Goal: Task Accomplishment & Management: Complete application form

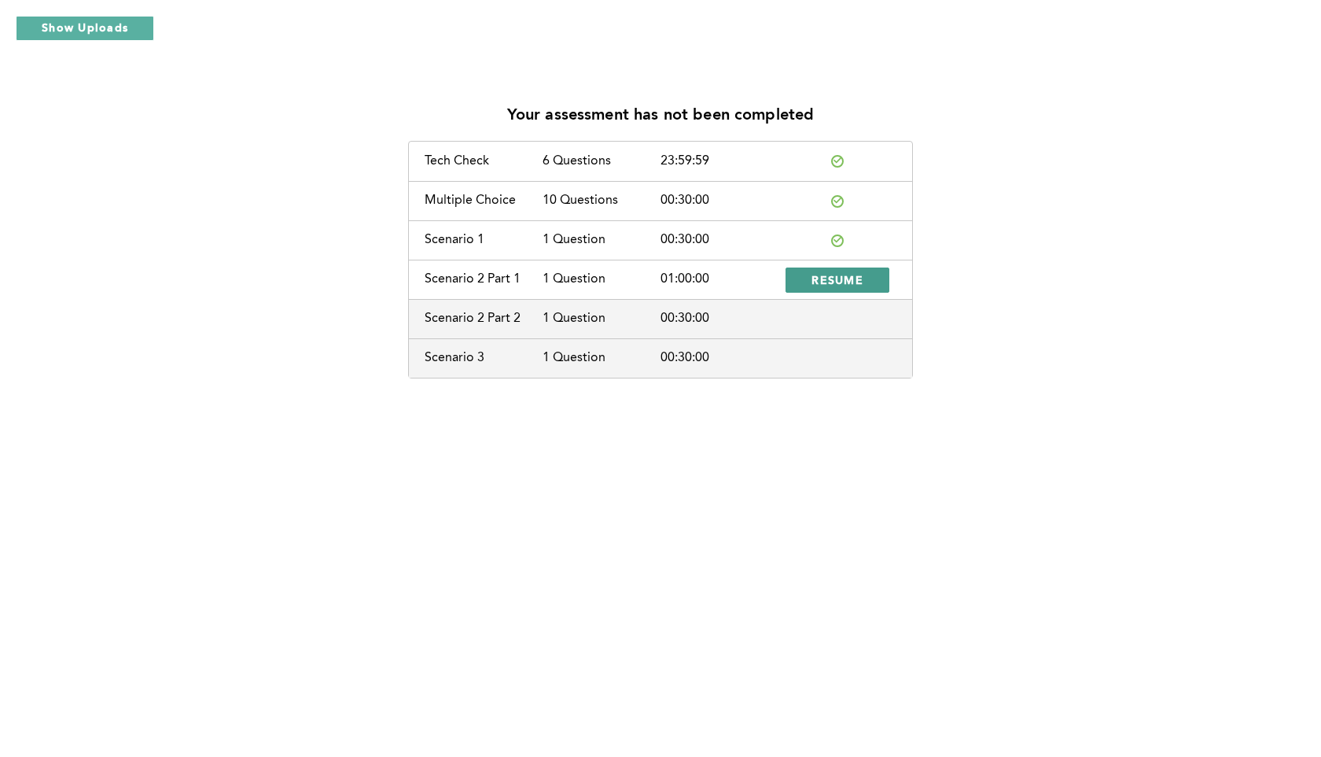
click at [863, 282] on button "RESUME" at bounding box center [838, 279] width 104 height 25
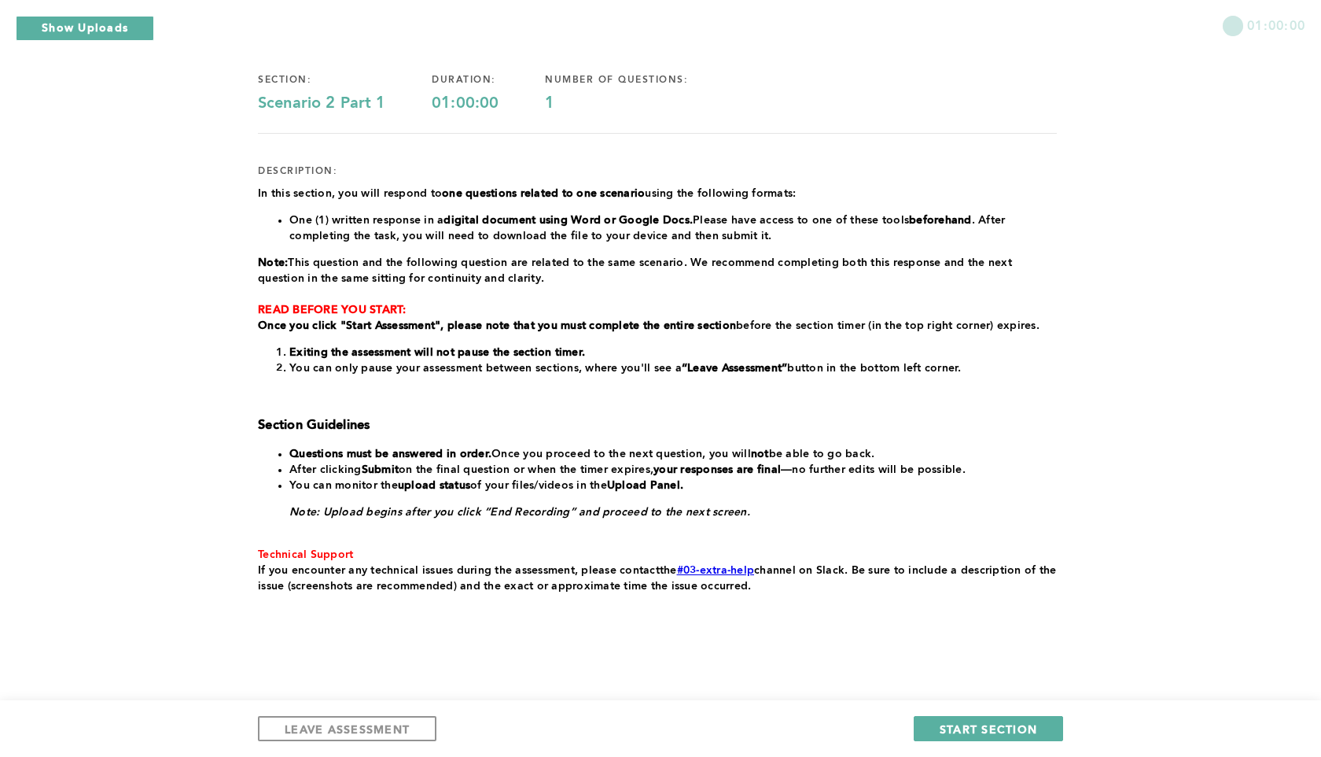
scroll to position [109, 0]
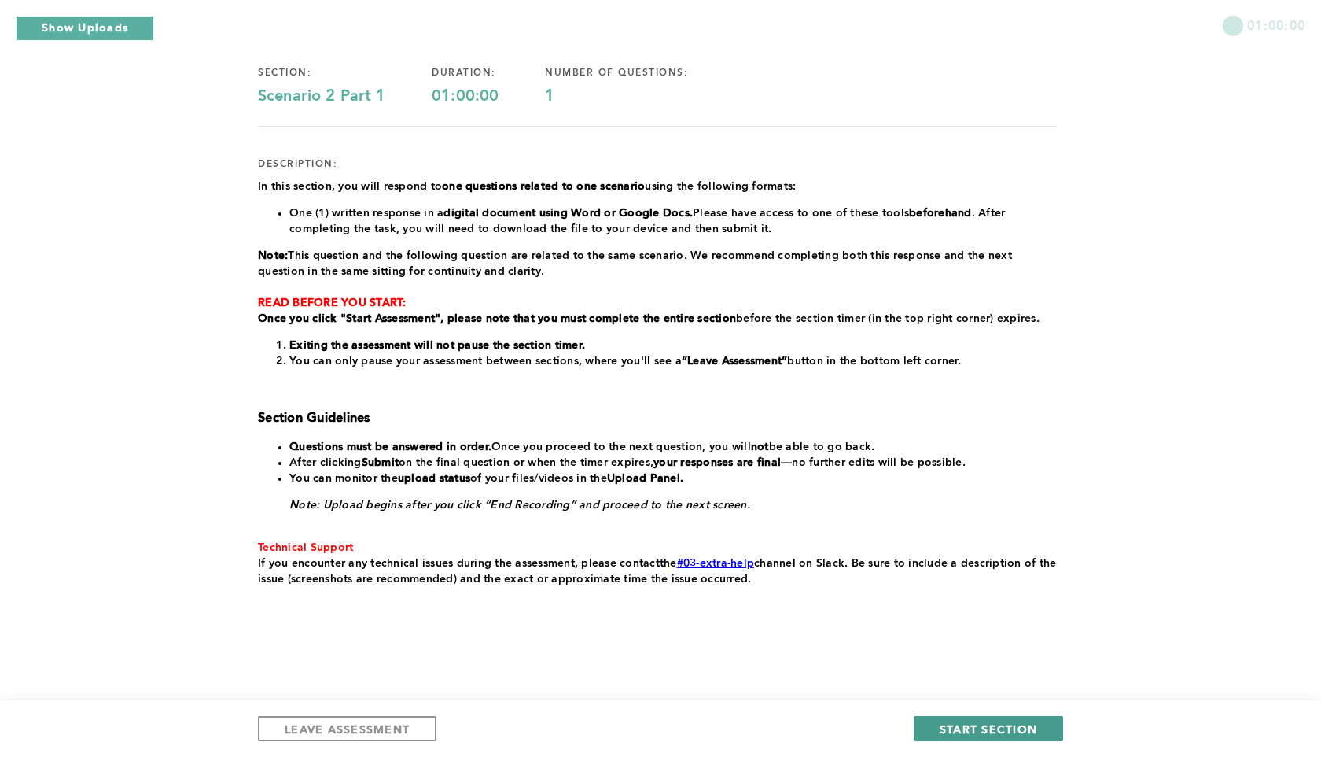
click at [996, 735] on span "START SECTION" at bounding box center [989, 728] width 98 height 15
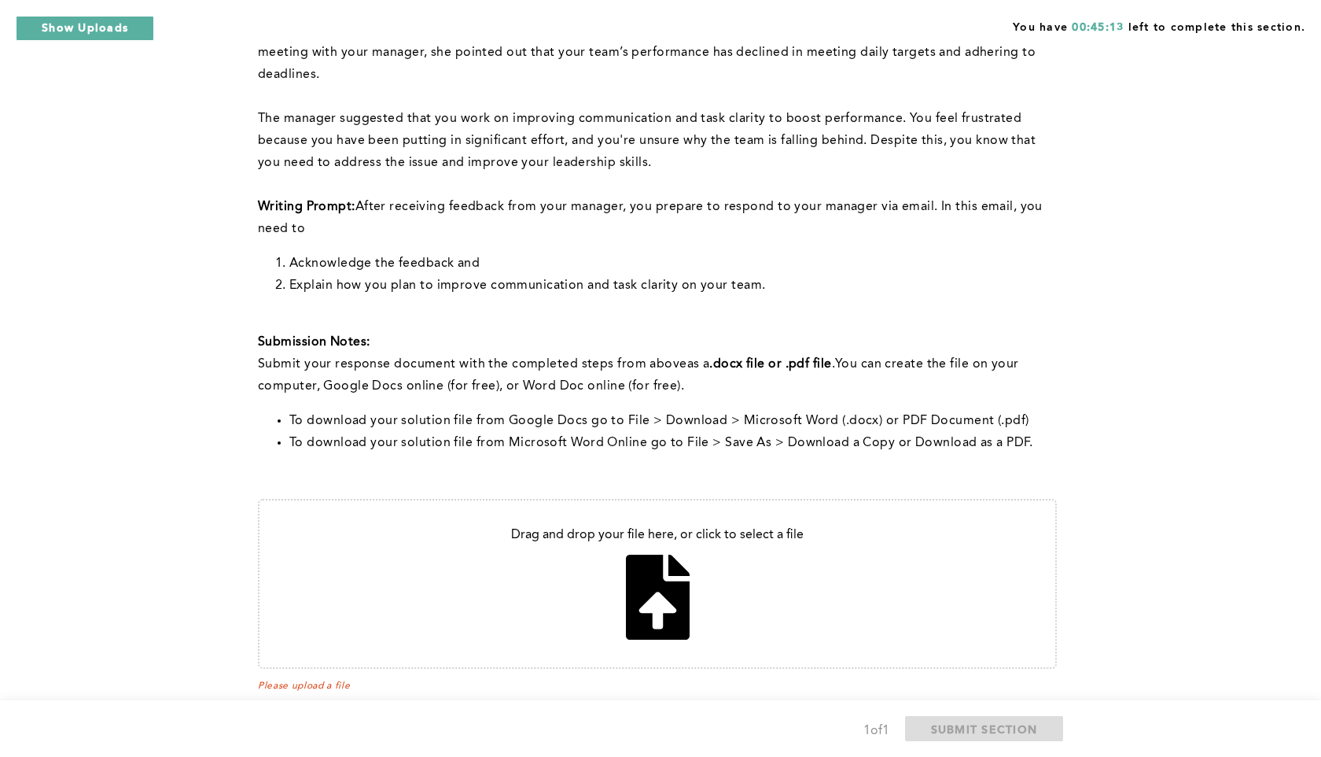
scroll to position [241, 0]
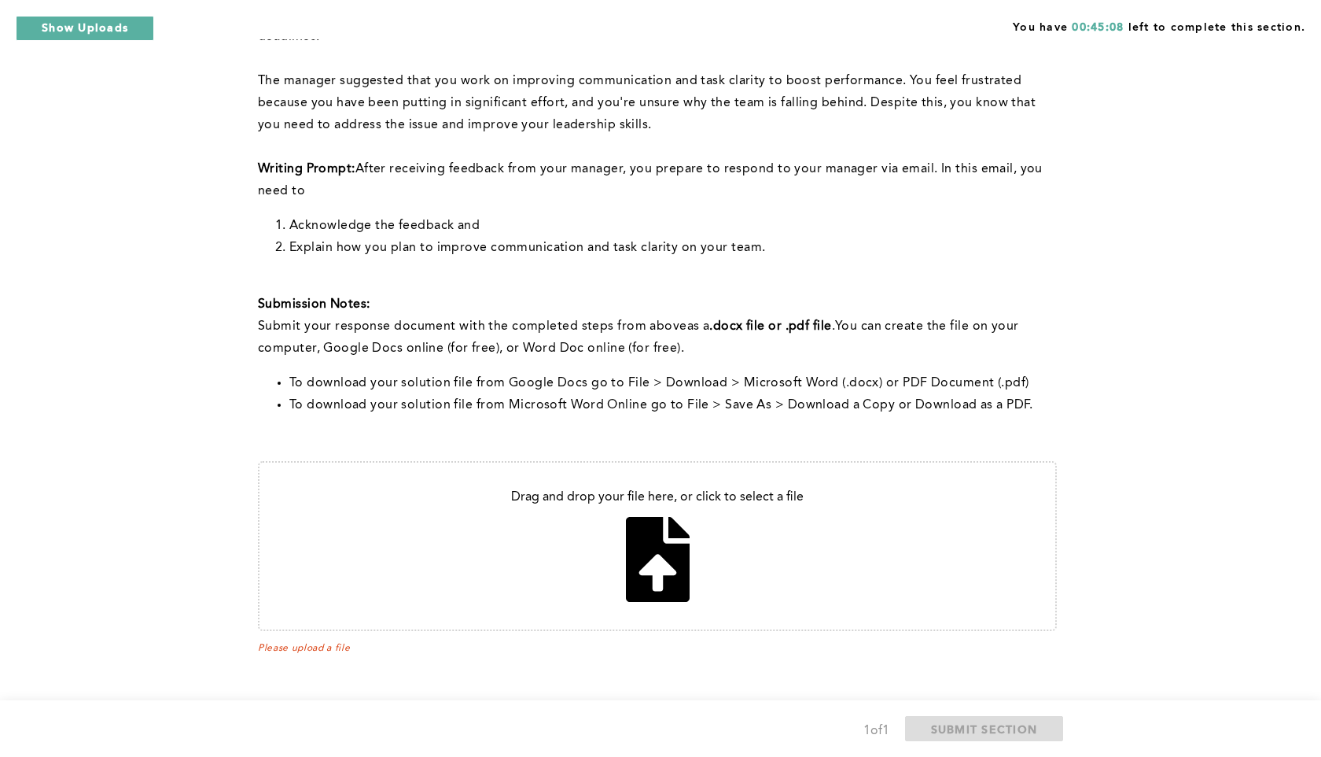
type input "C:\fakepath\Document 3.pdf"
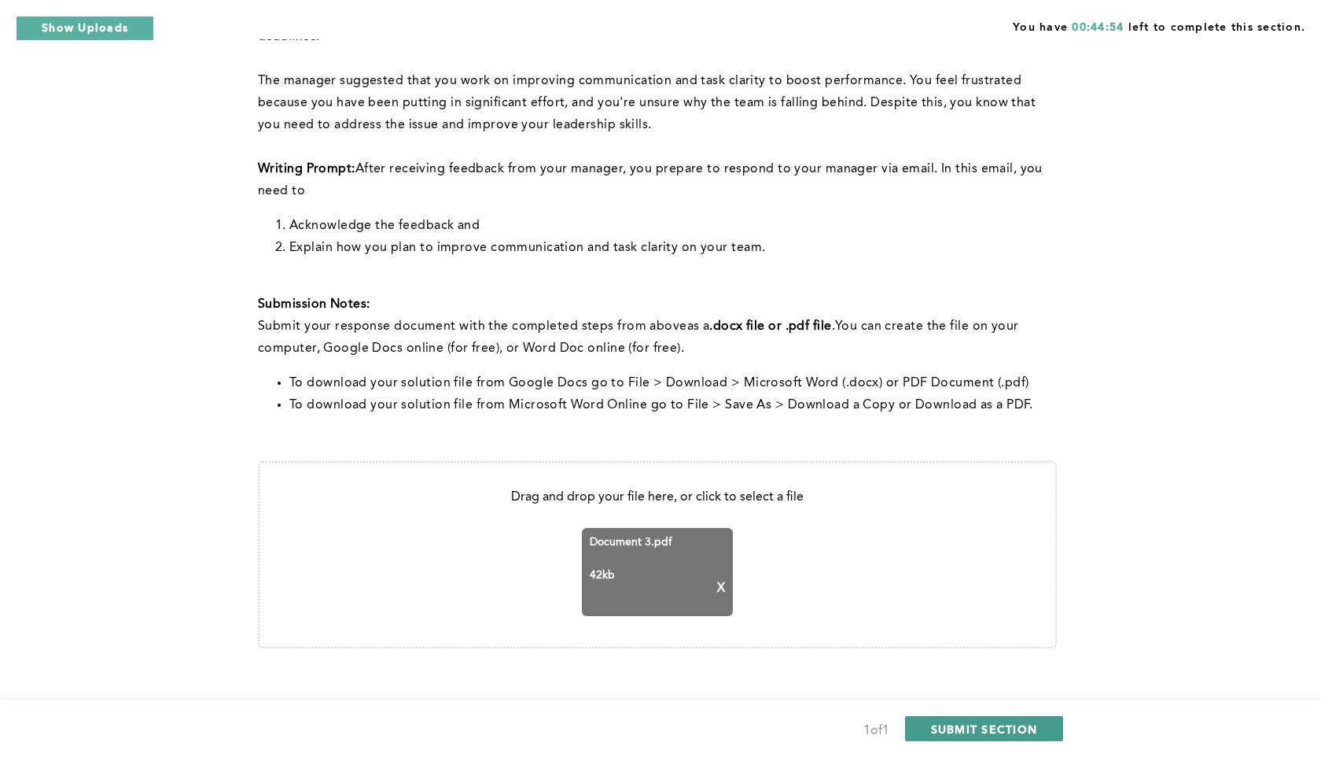
click at [981, 736] on button "SUBMIT SECTION" at bounding box center [984, 728] width 159 height 25
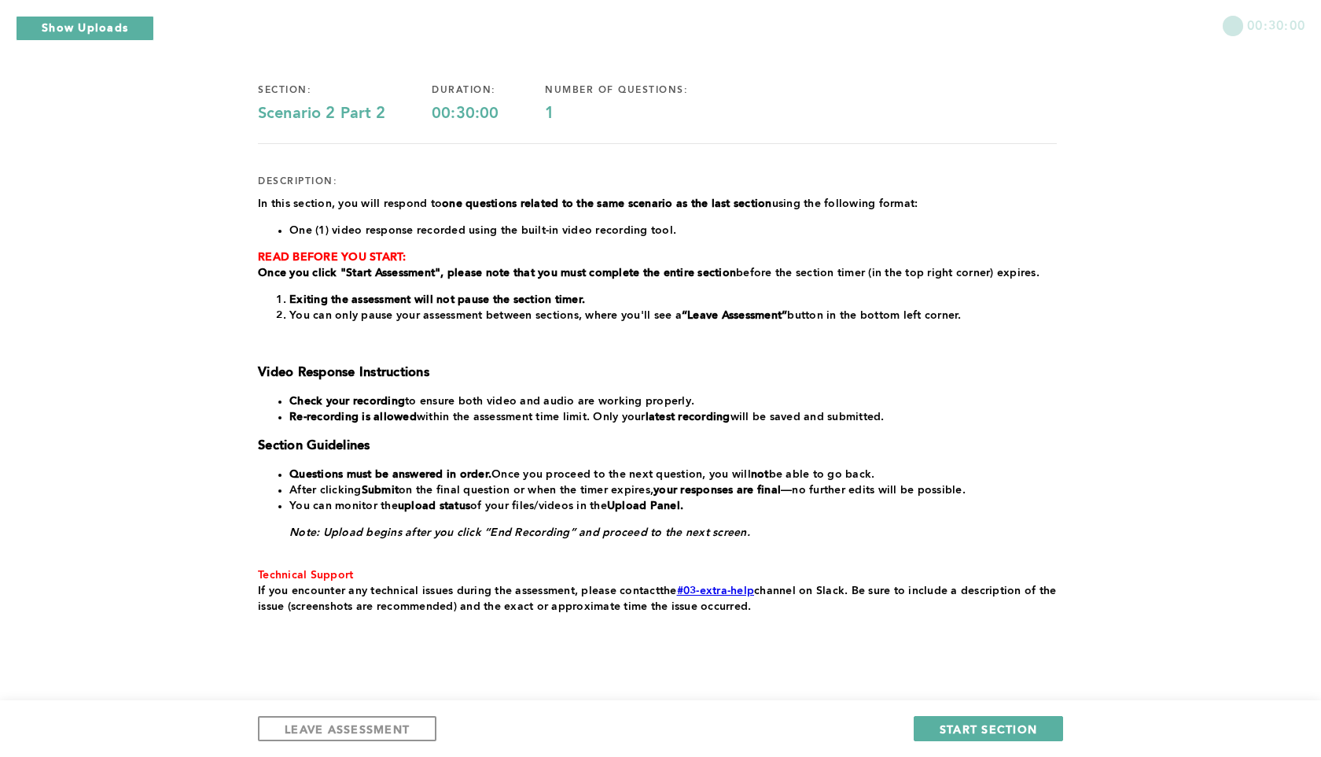
scroll to position [120, 0]
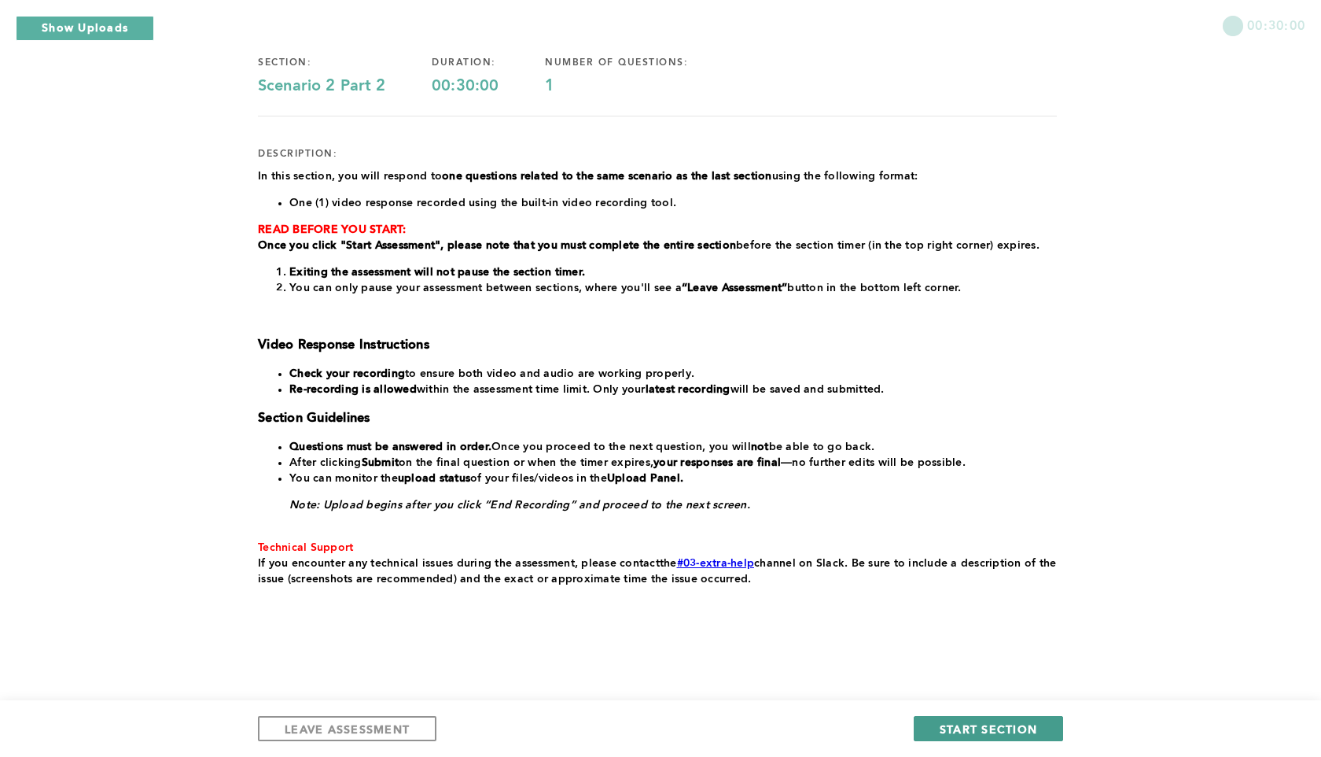
click at [959, 728] on span "START SECTION" at bounding box center [989, 728] width 98 height 15
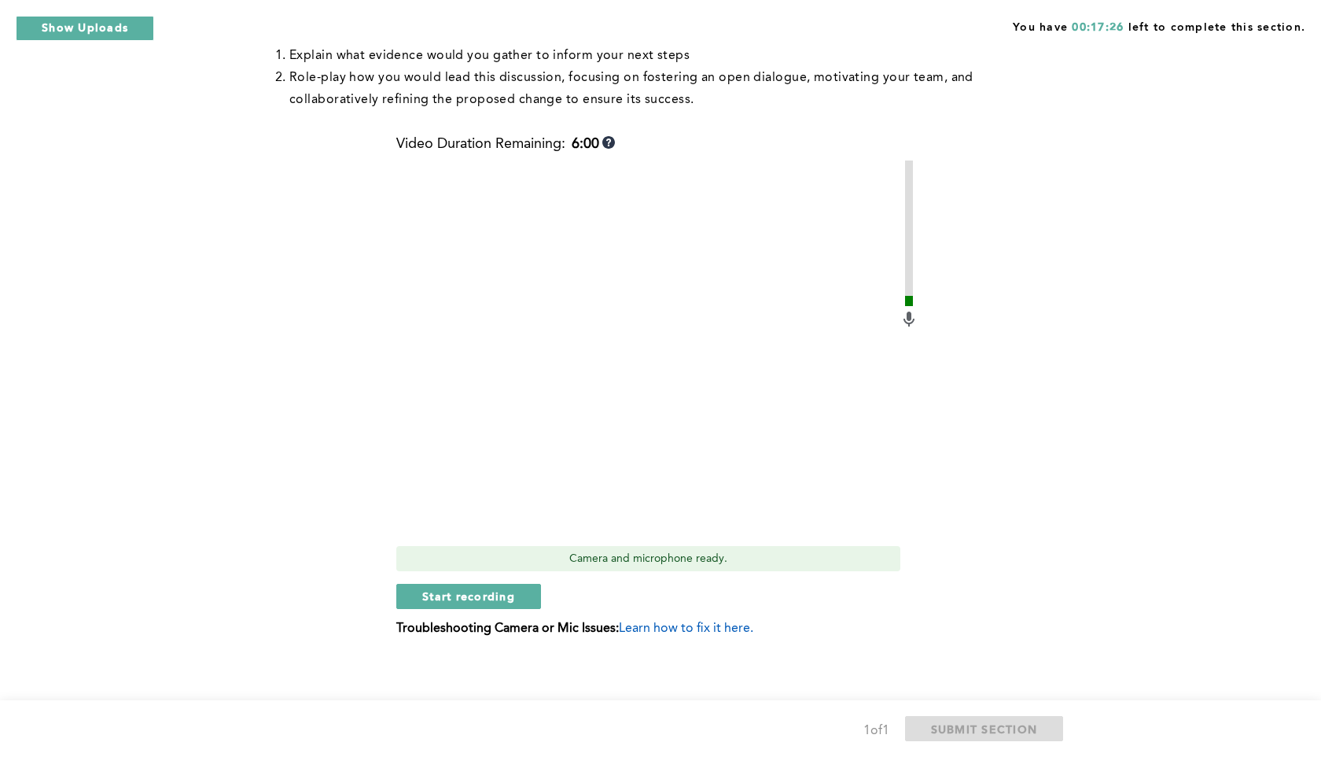
scroll to position [615, 0]
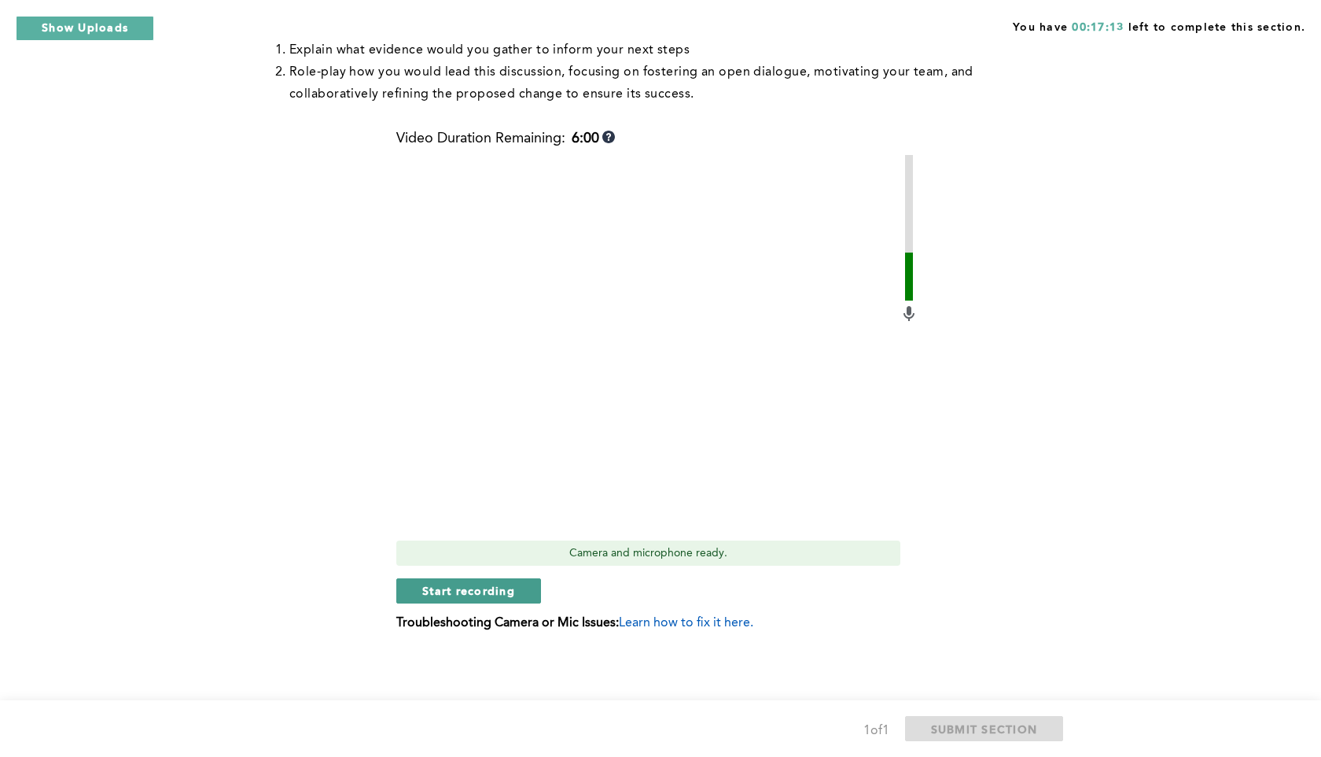
click at [403, 587] on button "Start recording" at bounding box center [468, 590] width 145 height 25
click at [403, 587] on button "Stop recording" at bounding box center [468, 590] width 144 height 25
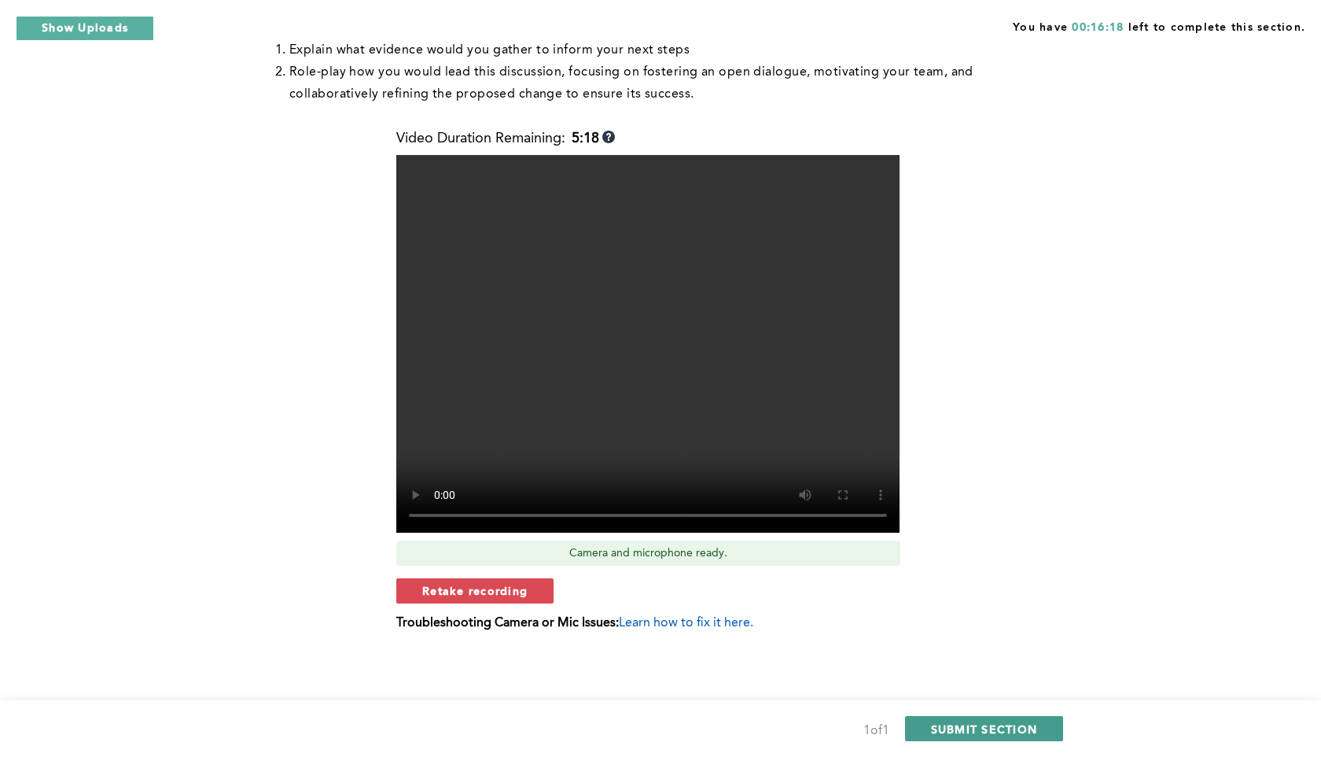
click at [989, 725] on span "SUBMIT SECTION" at bounding box center [984, 728] width 107 height 15
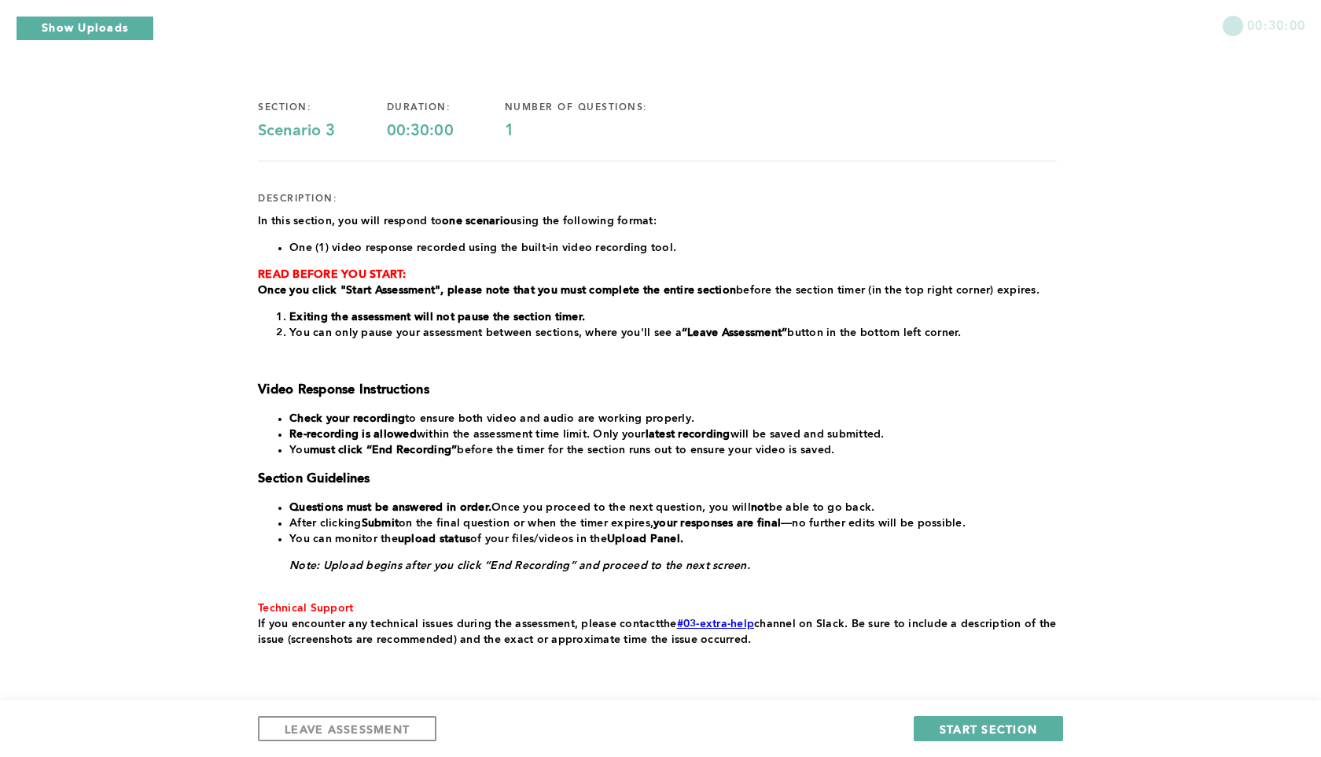
scroll to position [0, 0]
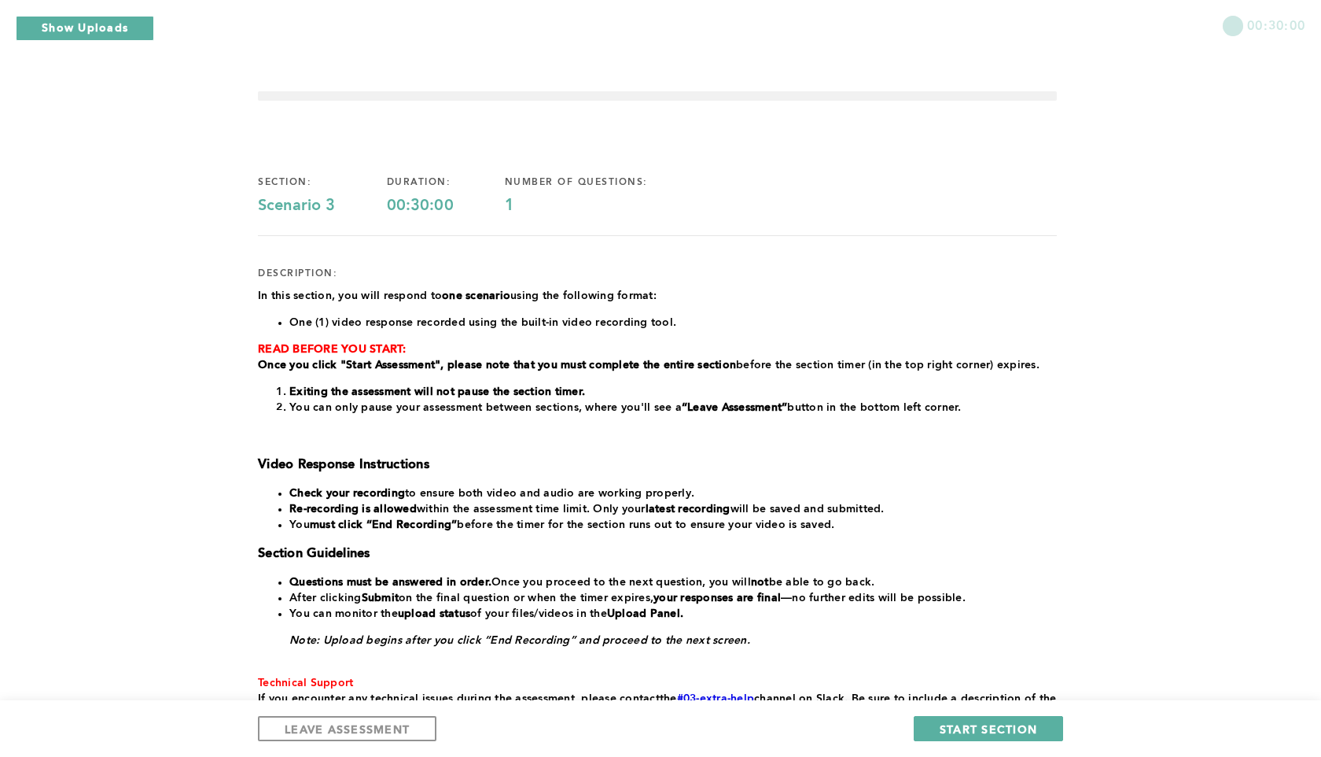
click at [130, 47] on div "00:30:00 section: Scenario 3 duration: 00:30:00 number of questions: 1 descript…" at bounding box center [660, 446] width 1321 height 892
click at [112, 22] on button "Show Uploads" at bounding box center [85, 28] width 138 height 25
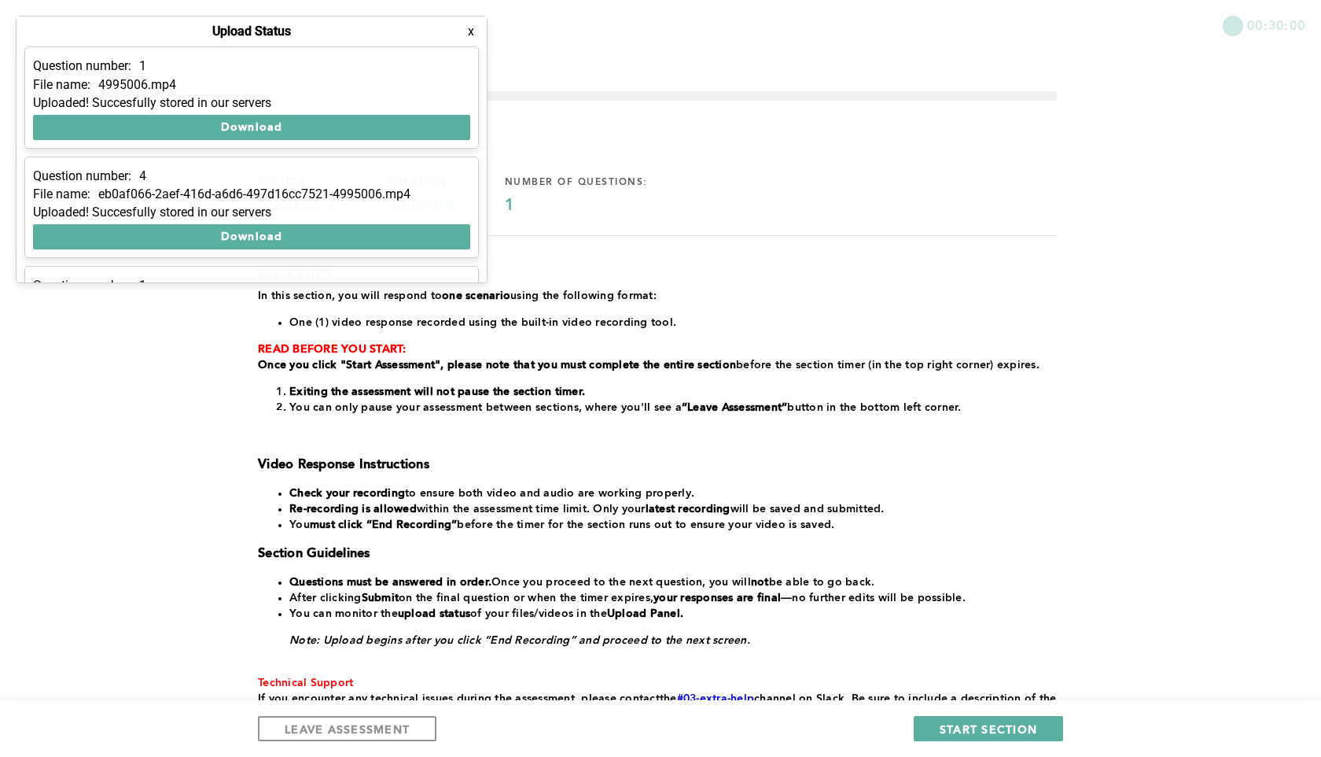
click at [471, 35] on button "x" at bounding box center [471, 32] width 16 height 16
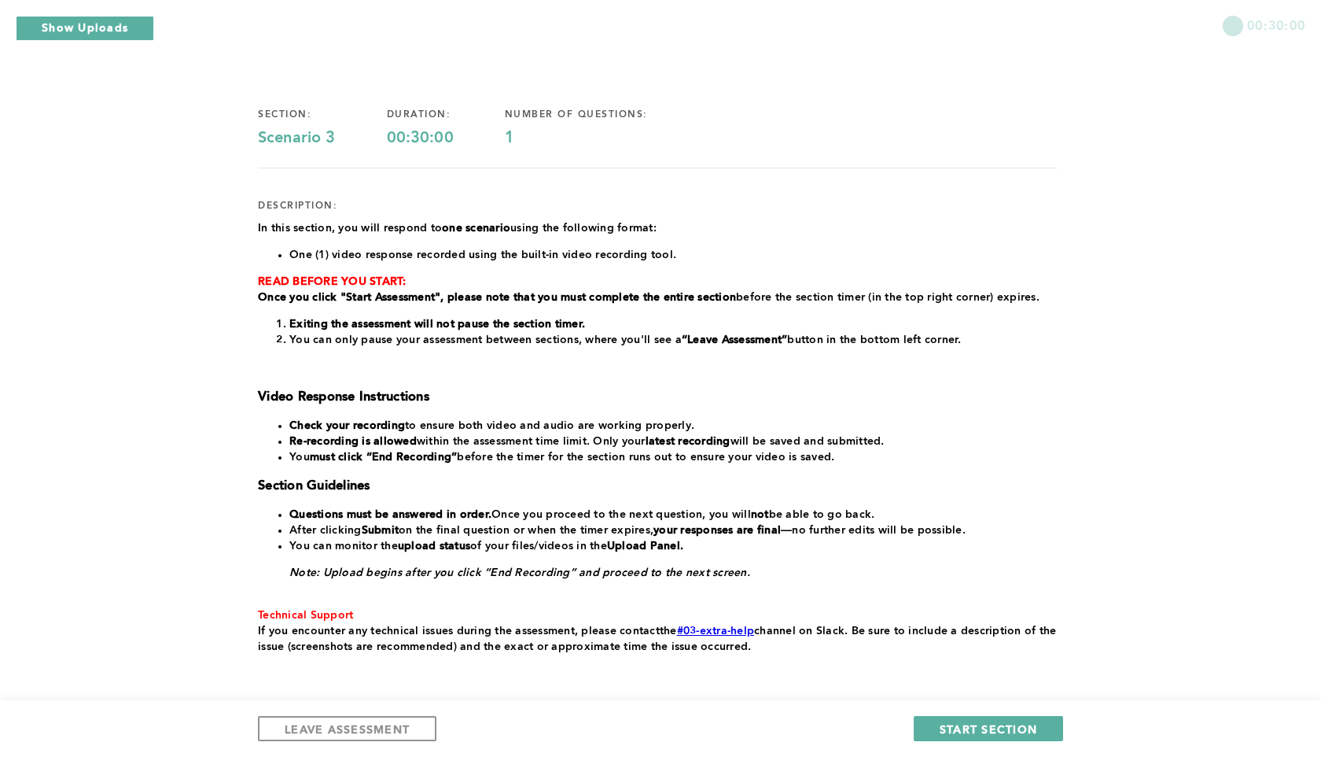
scroll to position [135, 0]
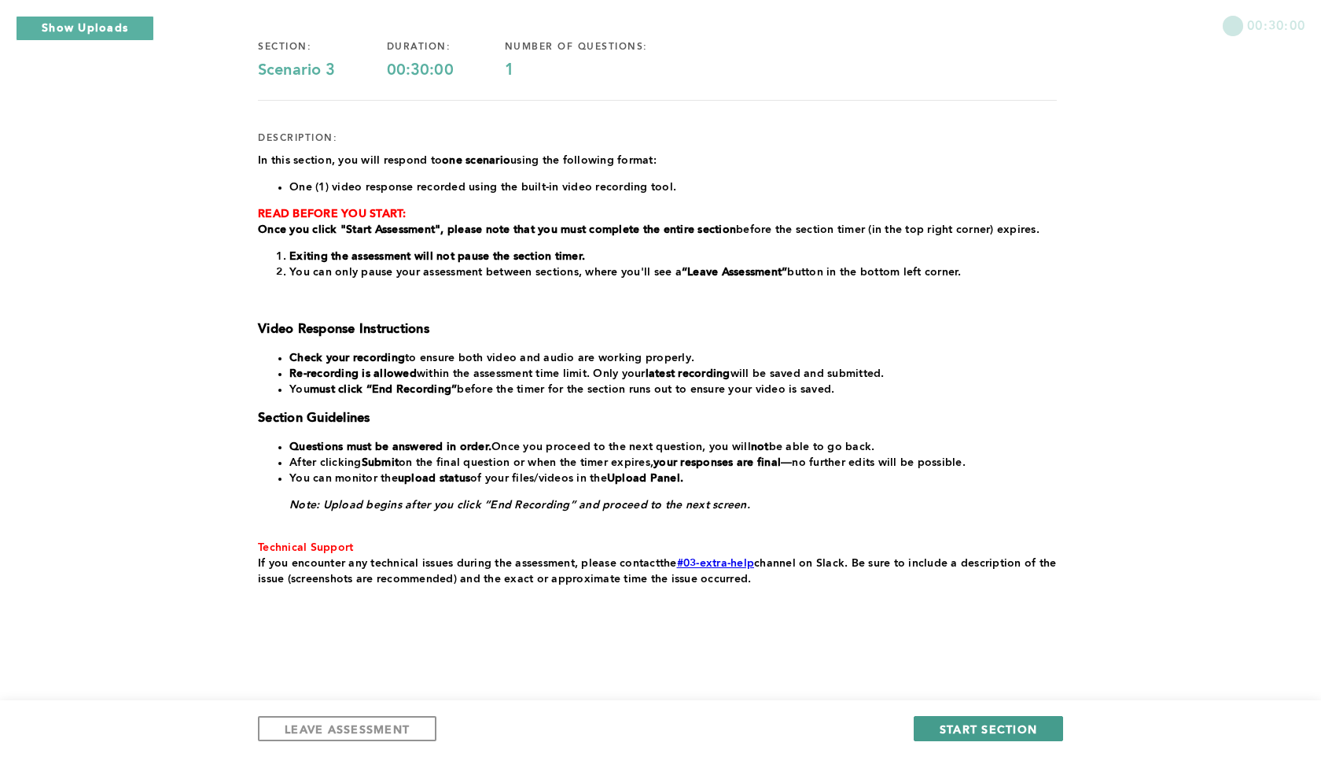
click at [963, 731] on span "START SECTION" at bounding box center [989, 728] width 98 height 15
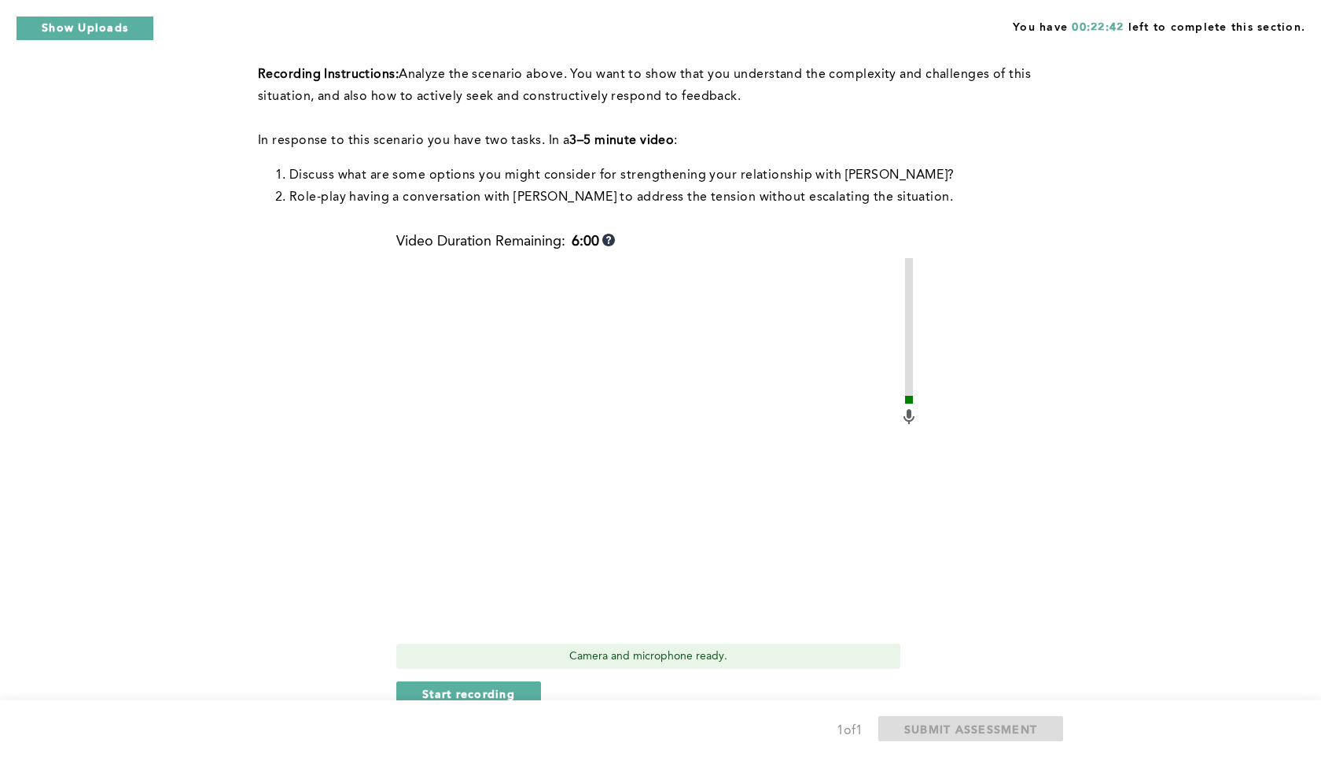
scroll to position [307, 0]
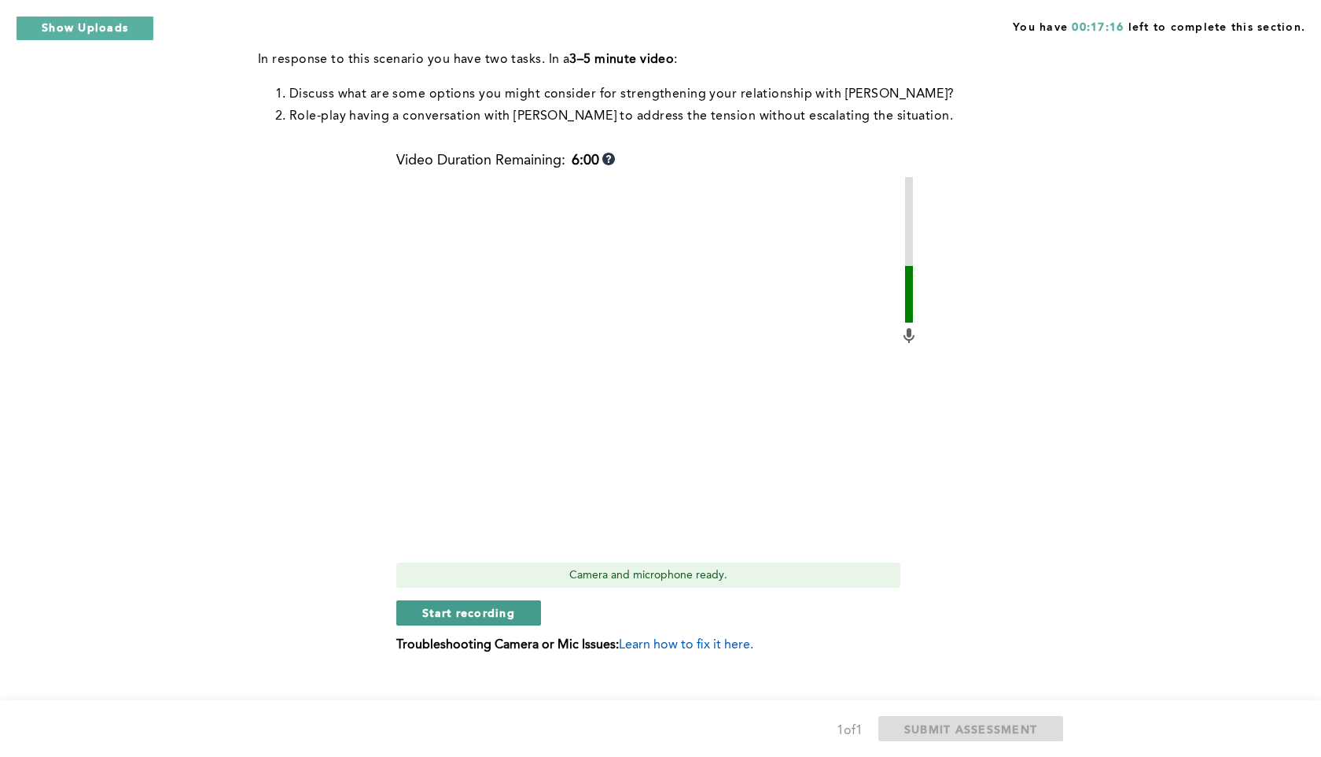
click at [403, 600] on button "Start recording" at bounding box center [468, 612] width 145 height 25
click at [403, 600] on button "Stop recording" at bounding box center [468, 612] width 144 height 25
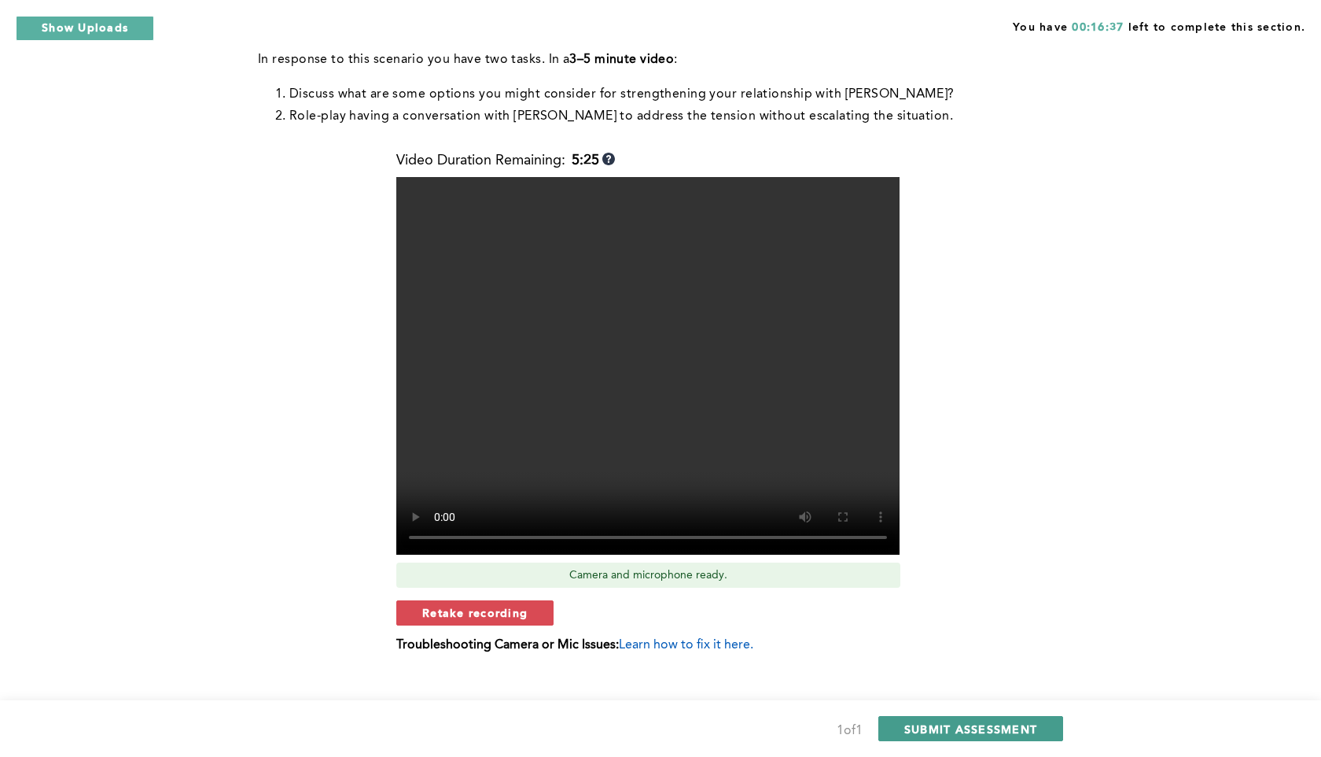
click at [947, 731] on span "SUBMIT ASSESSMENT" at bounding box center [970, 728] width 133 height 15
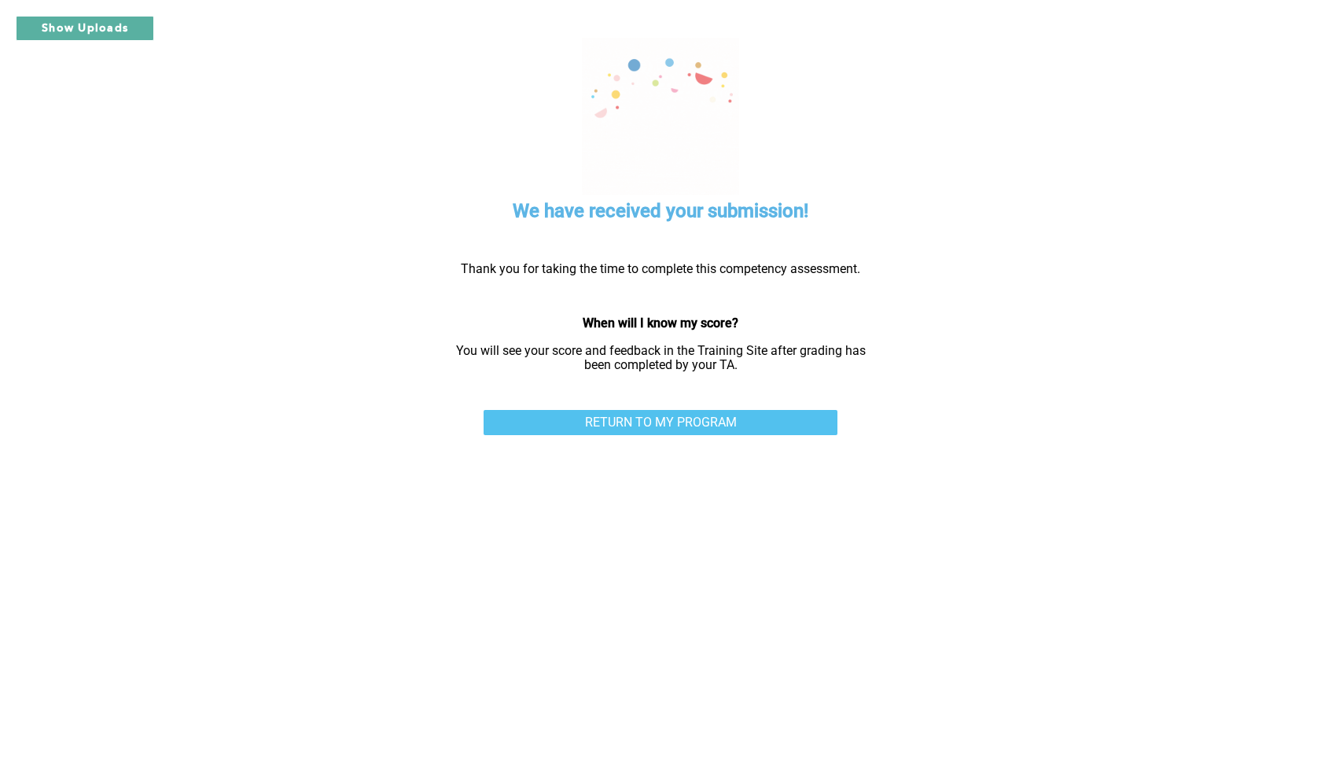
click at [785, 425] on link "RETURN TO MY PROGRAM" at bounding box center [661, 422] width 354 height 25
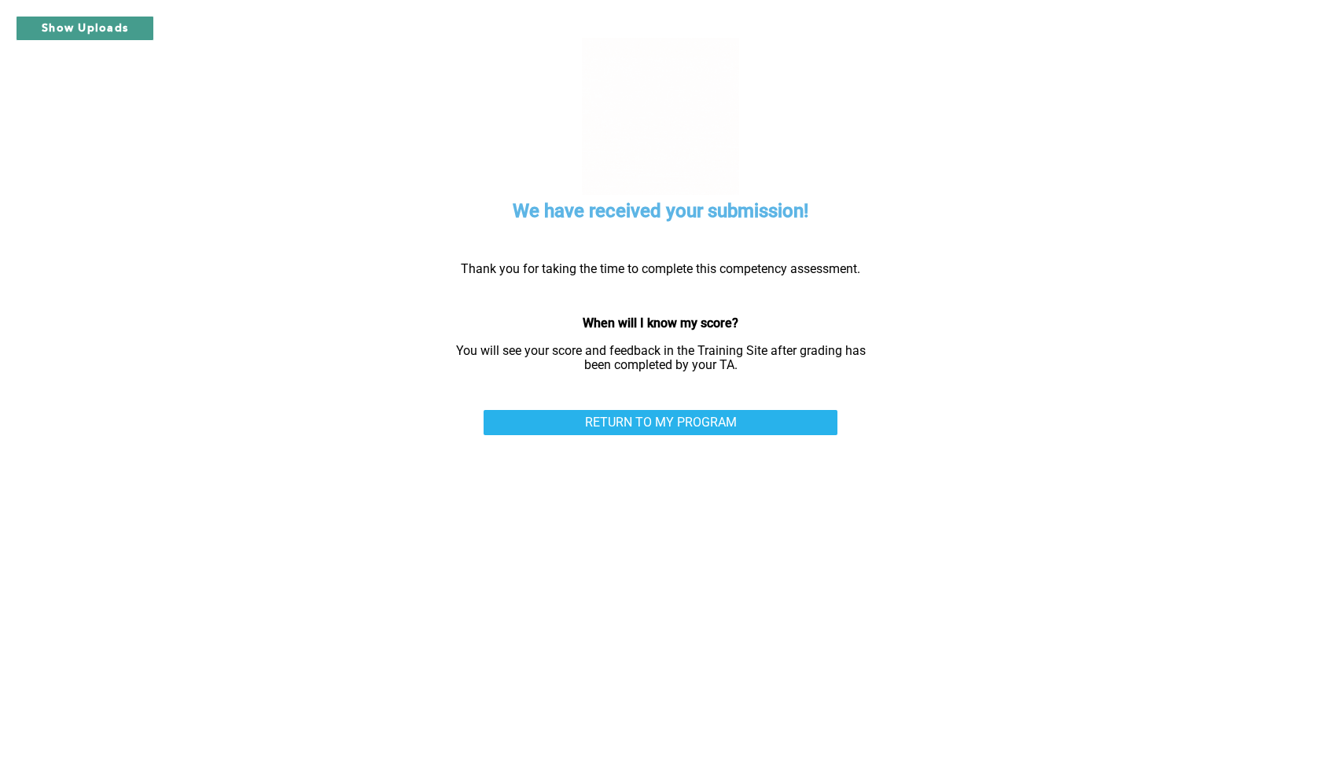
click at [109, 28] on button "Show Uploads" at bounding box center [85, 28] width 138 height 25
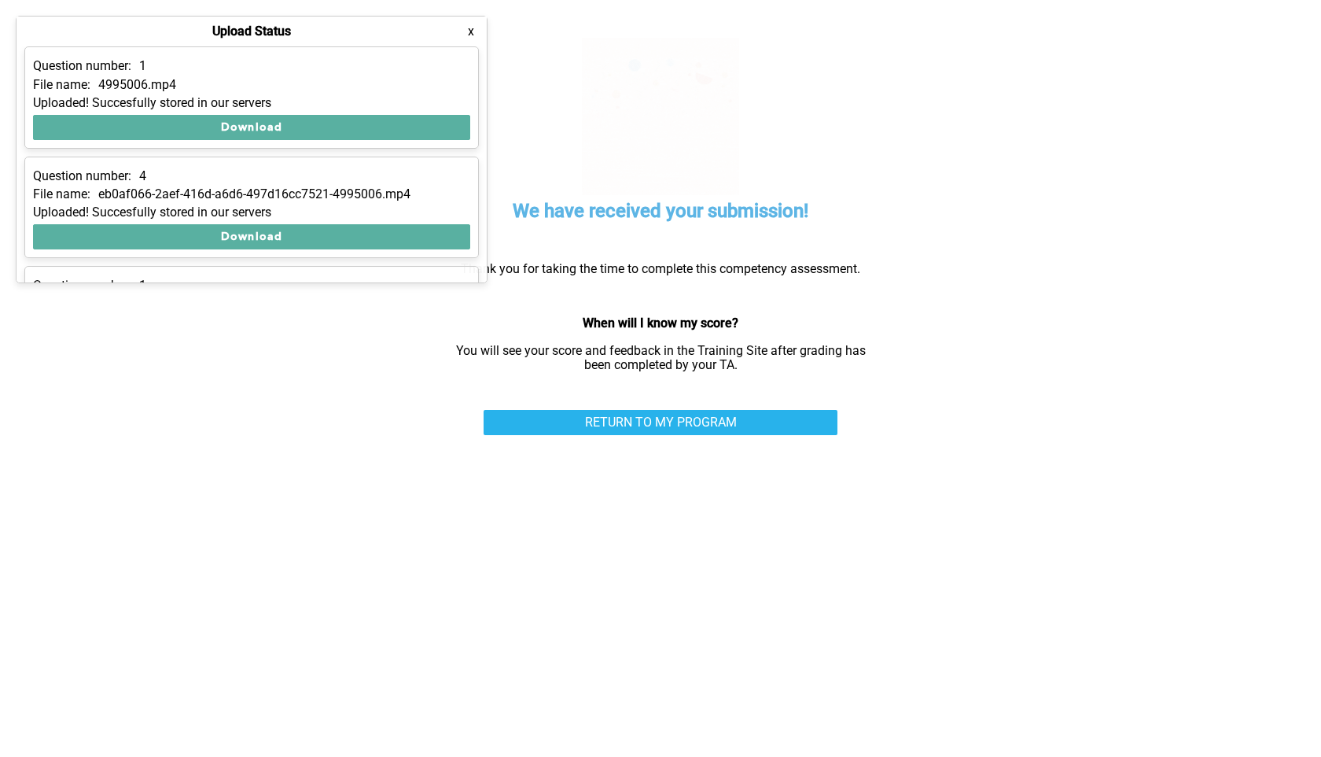
click at [474, 38] on button "x" at bounding box center [471, 32] width 16 height 16
